Goal: Task Accomplishment & Management: Use online tool/utility

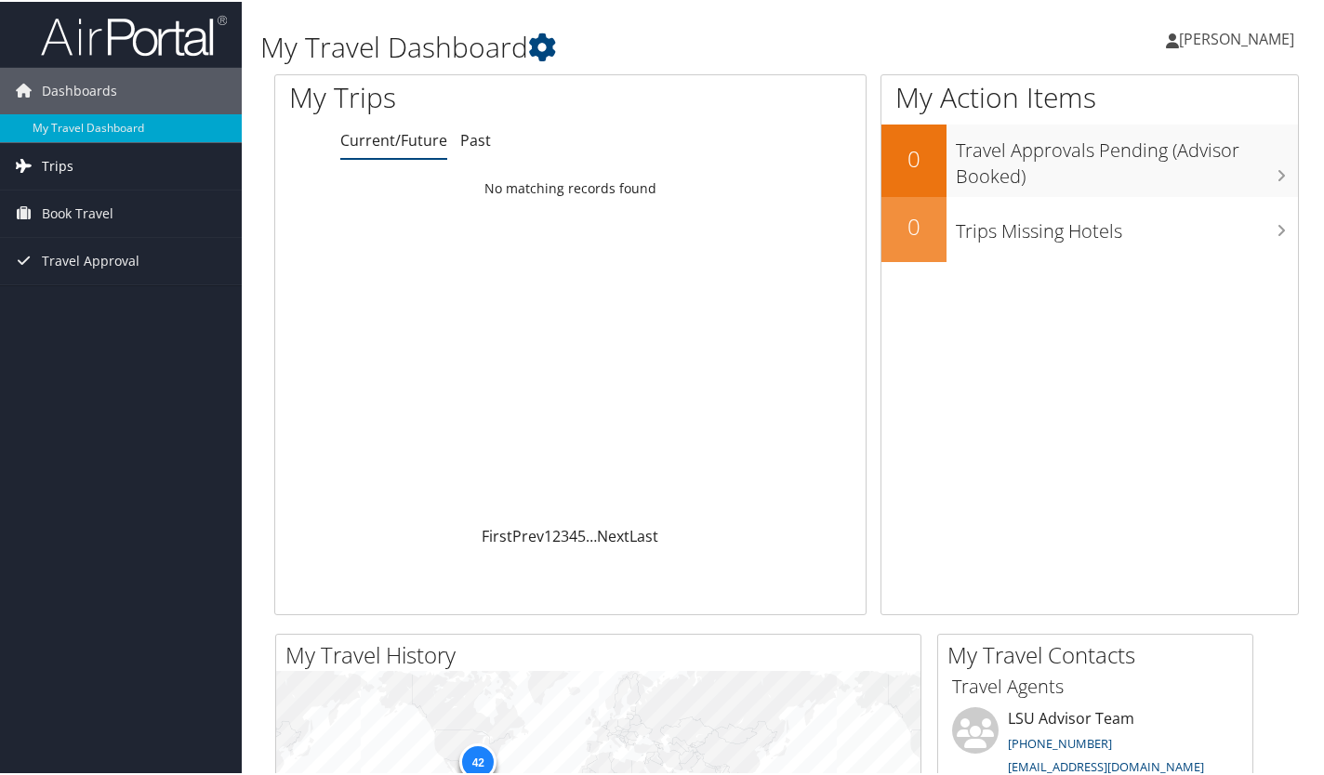
click at [64, 165] on span "Trips" at bounding box center [58, 164] width 32 height 46
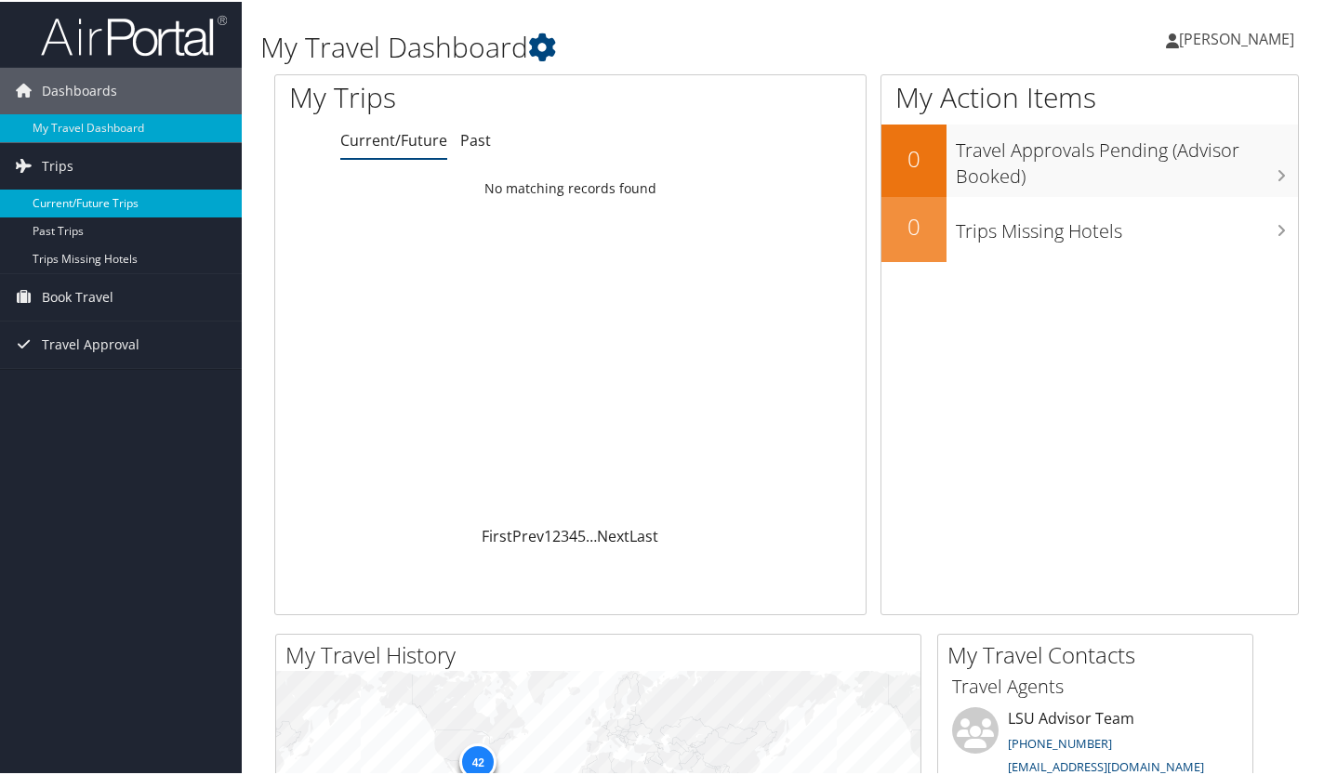
click at [83, 203] on link "Current/Future Trips" at bounding box center [121, 202] width 242 height 28
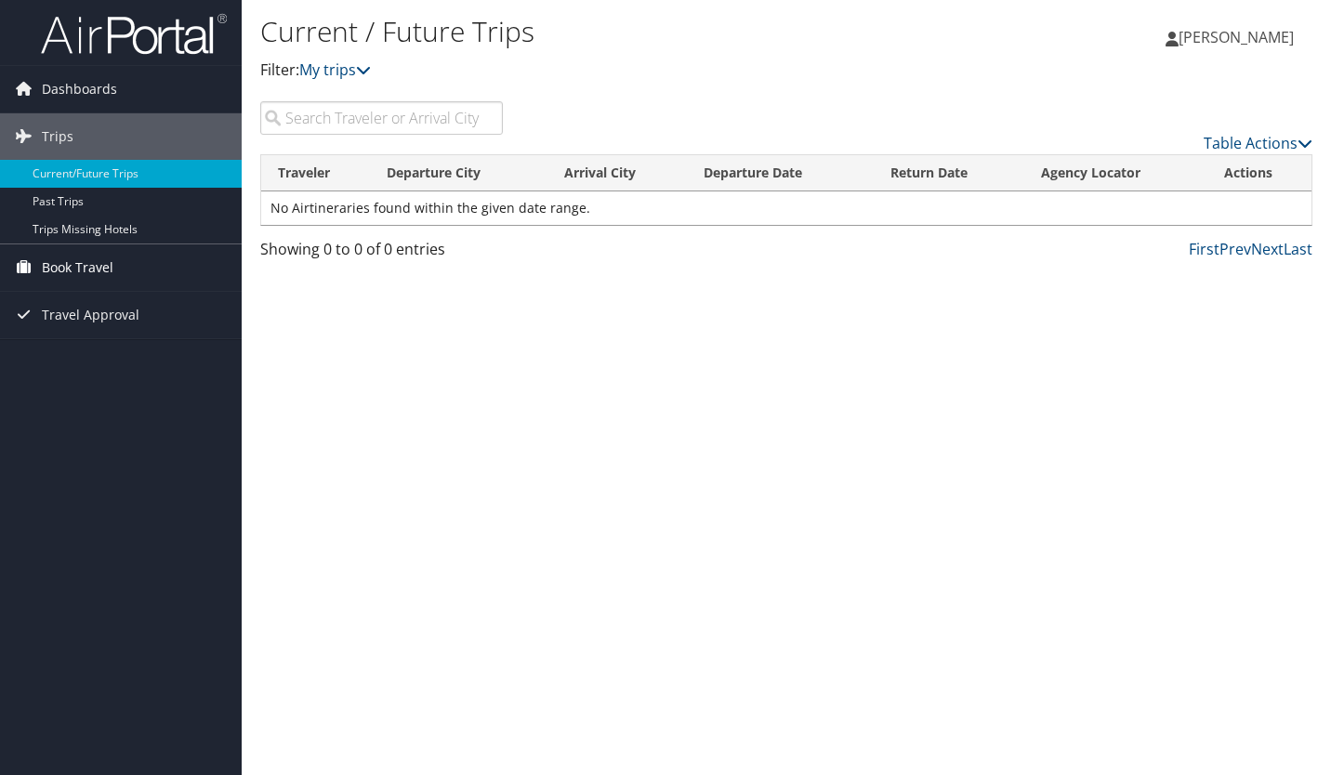
click at [81, 258] on span "Book Travel" at bounding box center [78, 268] width 72 height 46
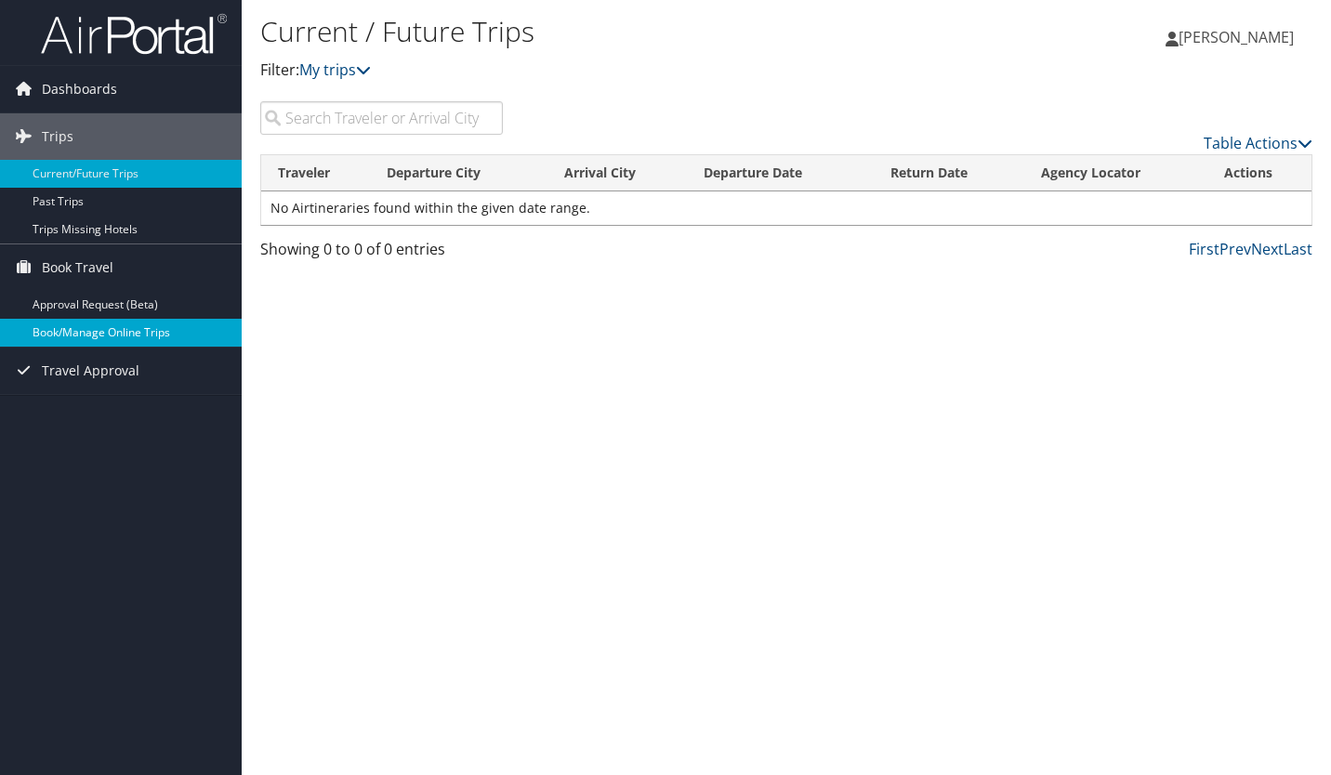
click at [94, 331] on link "Book/Manage Online Trips" at bounding box center [121, 333] width 242 height 28
click at [97, 95] on span "Dashboards" at bounding box center [79, 89] width 75 height 46
